Goal: Information Seeking & Learning: Learn about a topic

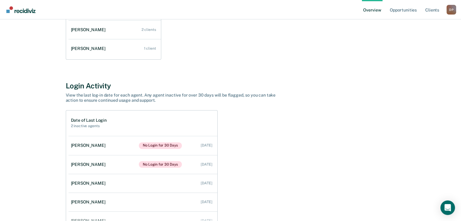
scroll to position [182, 0]
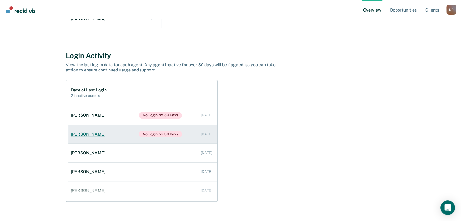
click at [92, 135] on div "[PERSON_NAME]" at bounding box center [89, 134] width 37 height 5
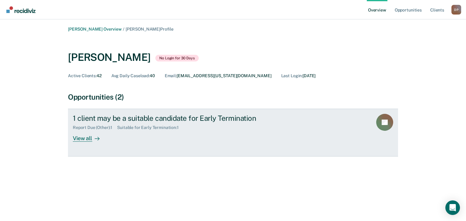
click at [86, 140] on div "View all" at bounding box center [90, 136] width 34 height 12
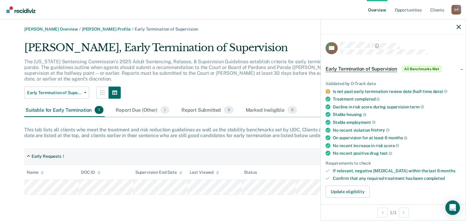
click at [328, 91] on icon at bounding box center [328, 91] width 5 height 5
click at [458, 27] on icon "button" at bounding box center [459, 27] width 4 height 4
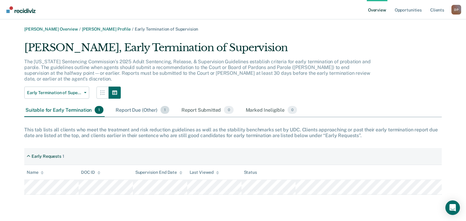
click at [150, 105] on div "Report Due (Other) 1" at bounding box center [142, 110] width 56 height 13
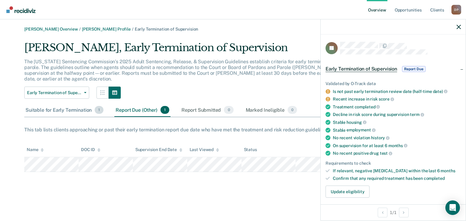
click at [52, 104] on div "Suitable for Early Termination 1" at bounding box center [64, 110] width 80 height 13
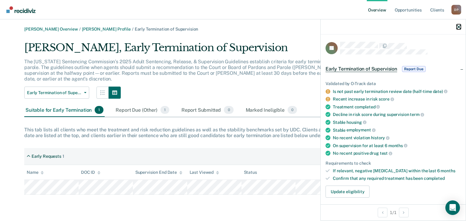
click at [457, 28] on icon "button" at bounding box center [459, 27] width 4 height 4
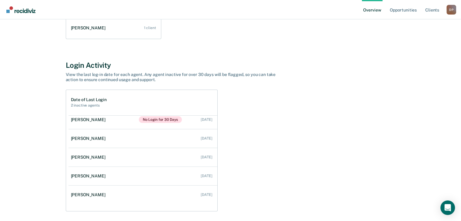
scroll to position [194, 0]
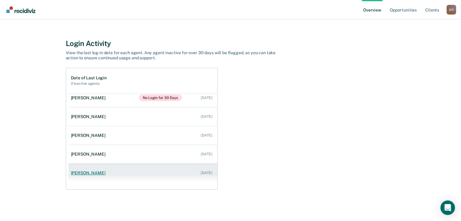
click at [90, 172] on div "[PERSON_NAME]" at bounding box center [89, 173] width 37 height 5
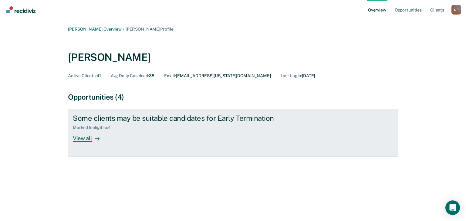
click at [88, 140] on div "View all" at bounding box center [90, 136] width 34 height 12
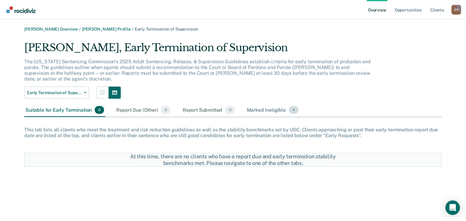
click at [261, 105] on div "Marked Ineligible 4" at bounding box center [273, 110] width 54 height 13
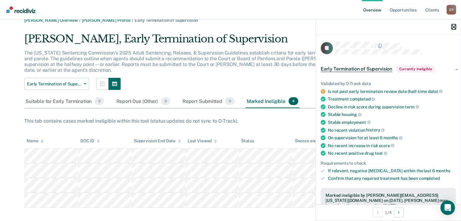
click at [453, 28] on icon "button" at bounding box center [454, 27] width 4 height 4
